Goal: Task Accomplishment & Management: Manage account settings

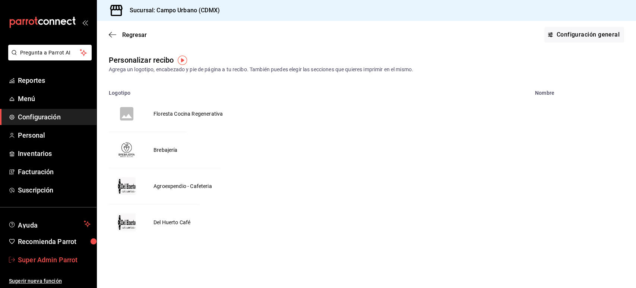
click at [50, 261] on span "Super Admin Parrot" at bounding box center [54, 259] width 73 height 10
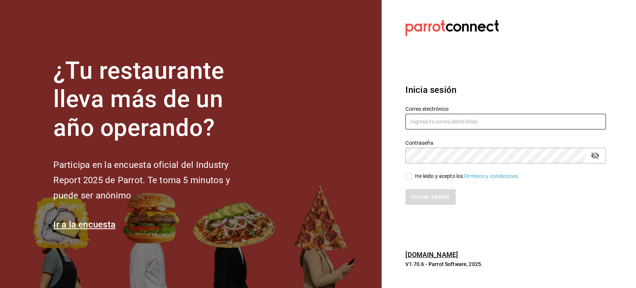
click at [422, 127] on input "text" at bounding box center [505, 122] width 200 height 16
paste input "[EMAIL_ADDRESS][DOMAIN_NAME]"
type input "[EMAIL_ADDRESS][DOMAIN_NAME]"
click at [417, 174] on div "He leído y acepto los Términos y condiciones." at bounding box center [467, 176] width 104 height 8
click at [412, 174] on input "He leído y acepto los Términos y condiciones." at bounding box center [408, 176] width 7 height 7
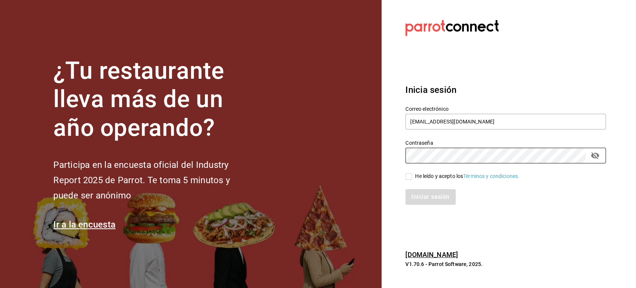
checkbox input "true"
click at [417, 196] on button "Iniciar sesión" at bounding box center [430, 197] width 51 height 16
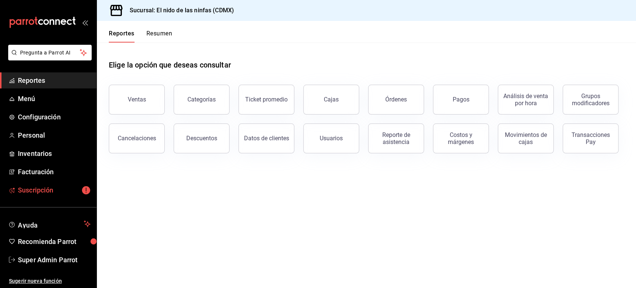
click at [32, 194] on span "Suscripción" at bounding box center [54, 190] width 73 height 10
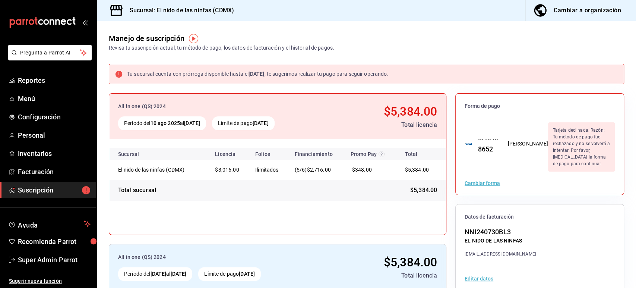
click at [244, 73] on div "Tu sucursal cuenta con prórroga disponible hasta el 18 sep 2025 , te sugerimos …" at bounding box center [257, 74] width 261 height 8
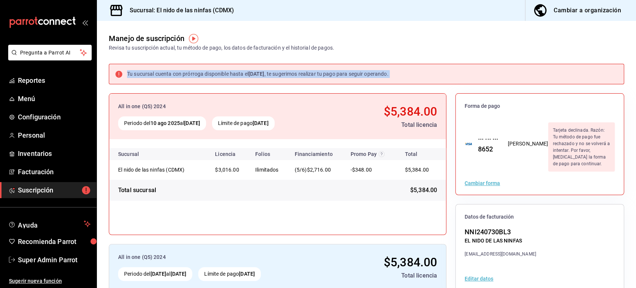
click at [244, 73] on div "Tu sucursal cuenta con prórroga disponible hasta el 18 sep 2025 , te sugerimos …" at bounding box center [257, 74] width 261 height 8
click at [232, 73] on div "Tu sucursal cuenta con prórroga disponible hasta el 18 sep 2025 , te sugerimos …" at bounding box center [257, 74] width 261 height 8
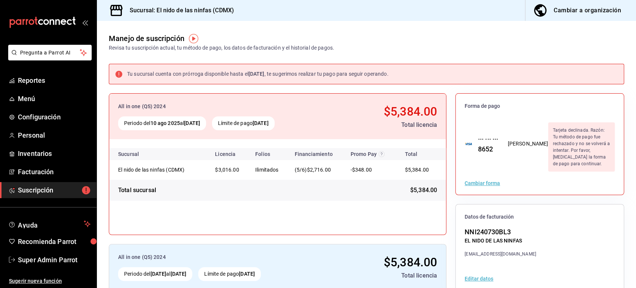
click at [444, 206] on div "All in one (QS) 2024 Periodo del 10 ago 2025 al 10 sep 2025 Límite de pago 10 s…" at bounding box center [366, 239] width 515 height 292
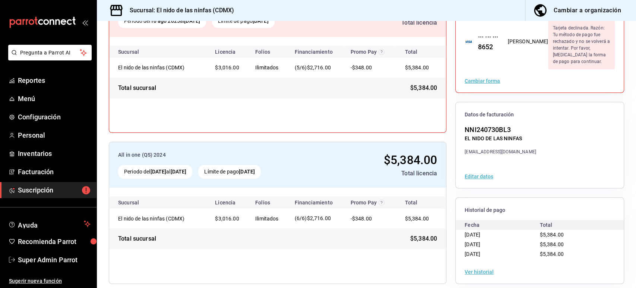
scroll to position [102, 0]
click at [475, 269] on button "Ver historial" at bounding box center [479, 271] width 29 height 5
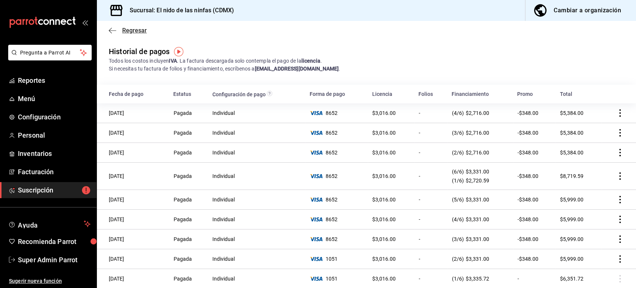
click at [114, 28] on icon "button" at bounding box center [112, 30] width 7 height 7
